Goal: Transaction & Acquisition: Purchase product/service

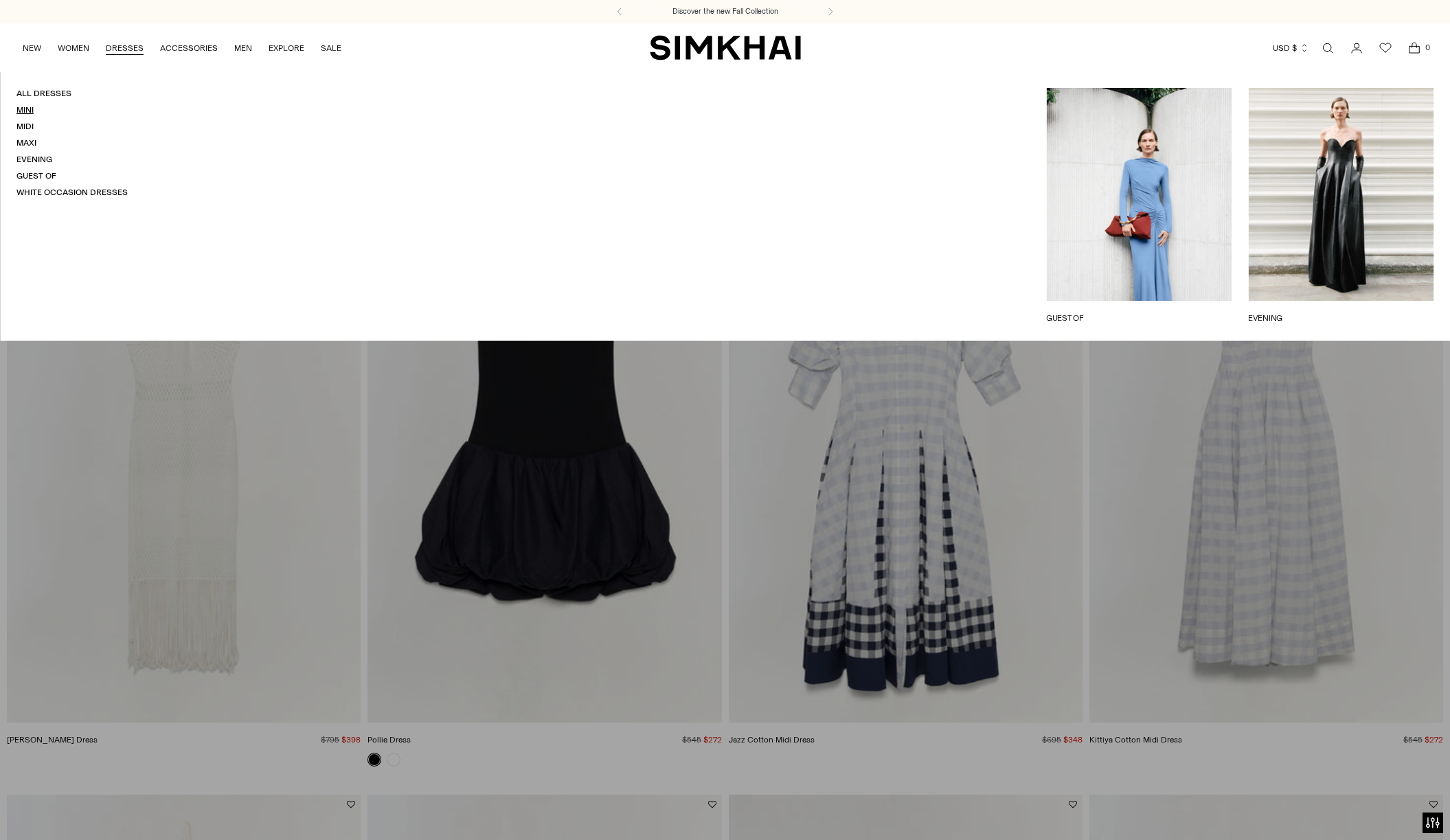
click at [27, 113] on link "Mini" at bounding box center [25, 110] width 17 height 10
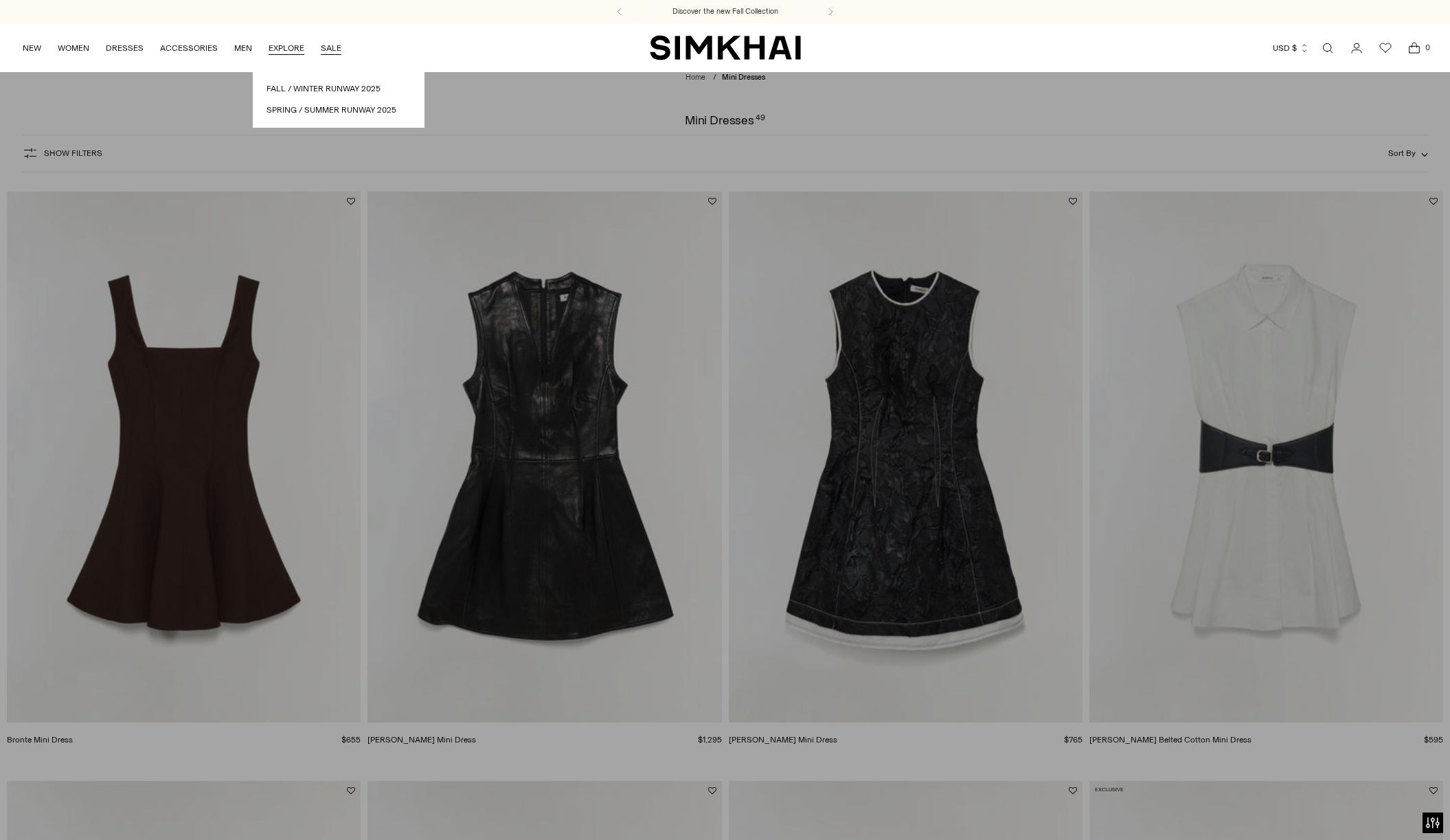
click at [329, 49] on link "SALE" at bounding box center [331, 48] width 20 height 30
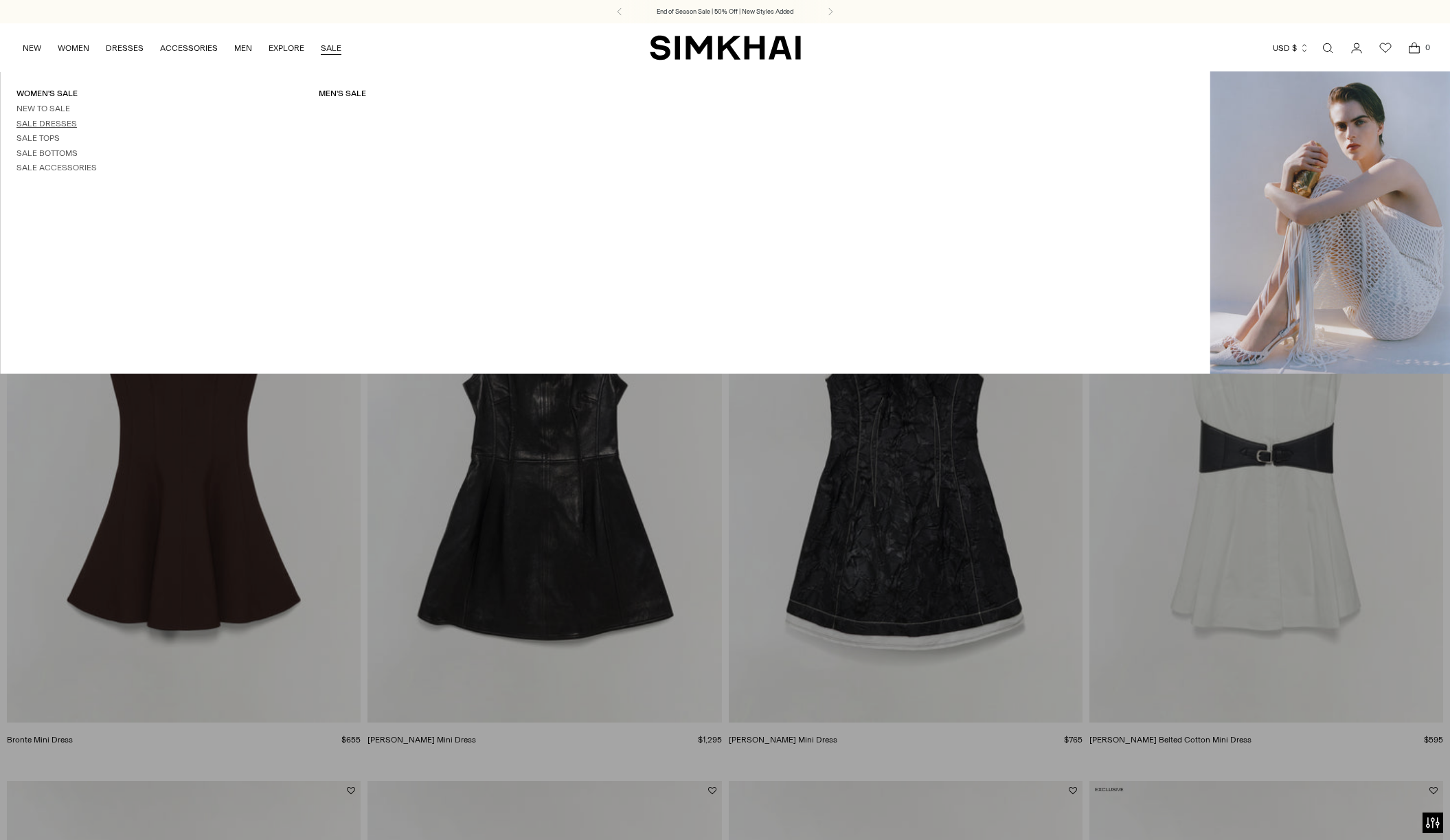
click at [52, 125] on link "Sale Dresses" at bounding box center [47, 123] width 61 height 10
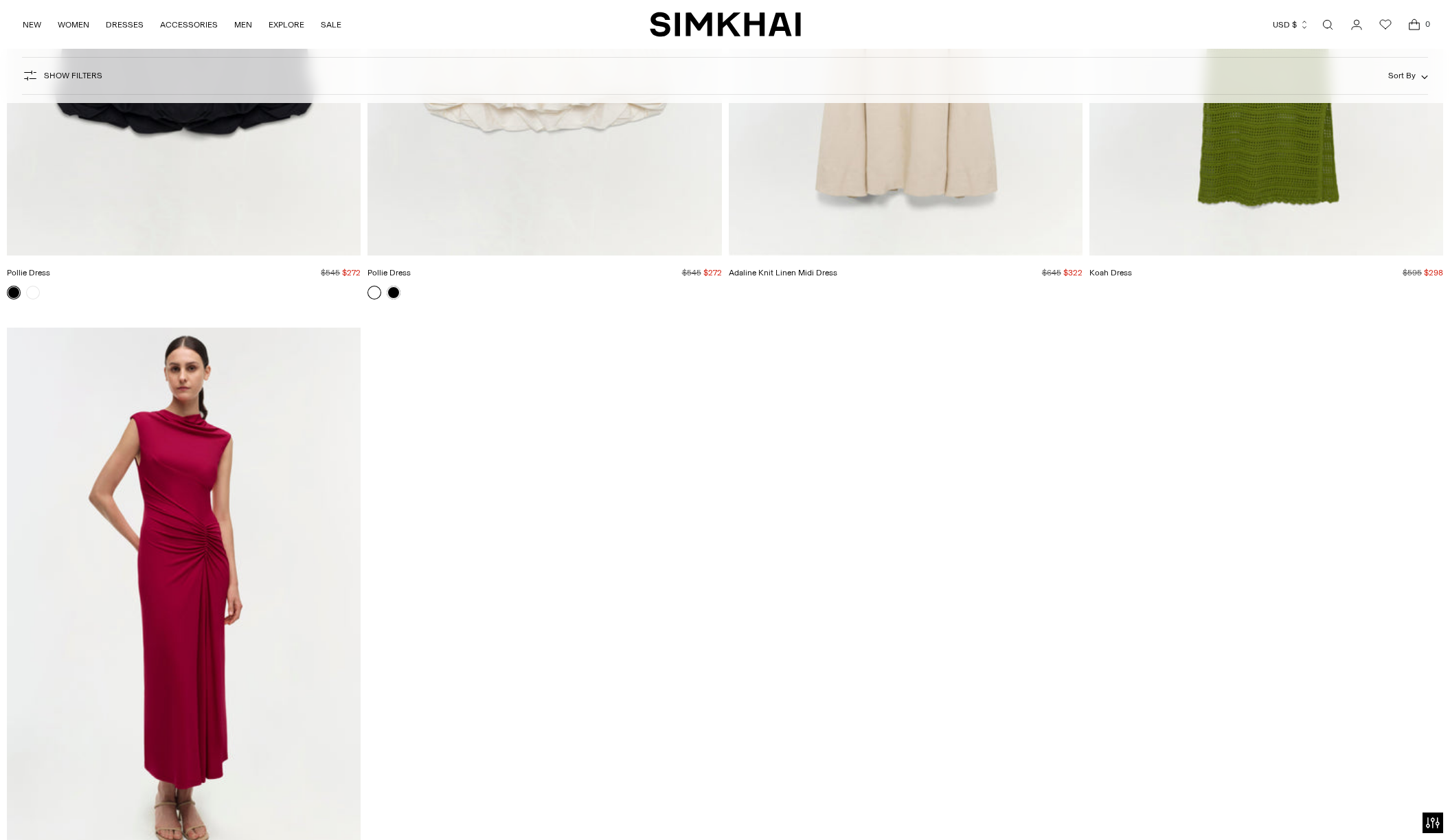
scroll to position [26991, 0]
